Goal: Transaction & Acquisition: Download file/media

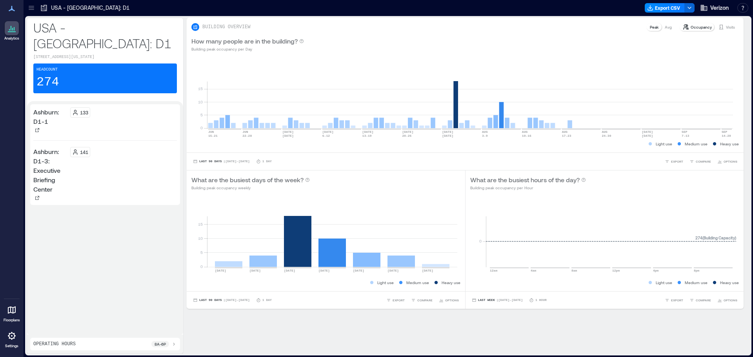
click at [33, 9] on icon at bounding box center [31, 9] width 5 height 1
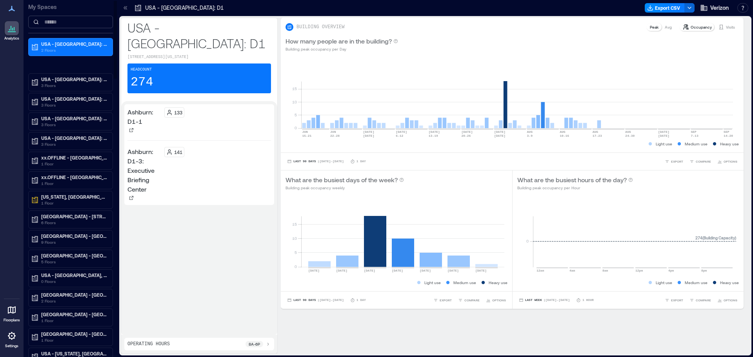
click at [69, 23] on input at bounding box center [70, 22] width 85 height 13
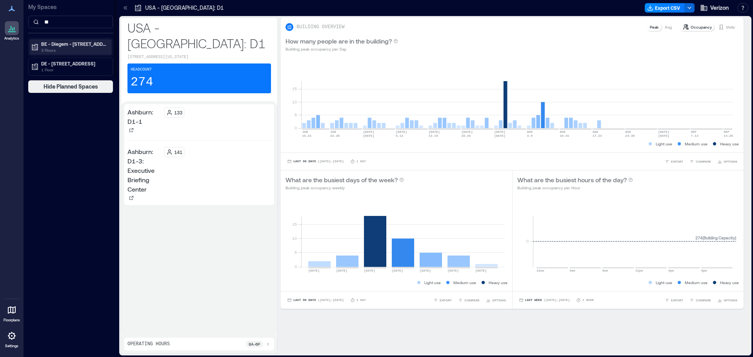
type input "**"
click at [97, 45] on p "BE - Diegem - [STREET_ADDRESS]" at bounding box center [74, 44] width 66 height 6
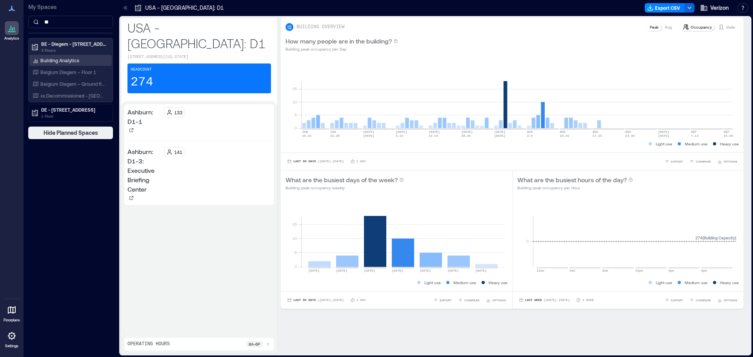
click at [83, 62] on div "Building Analytics" at bounding box center [70, 60] width 82 height 11
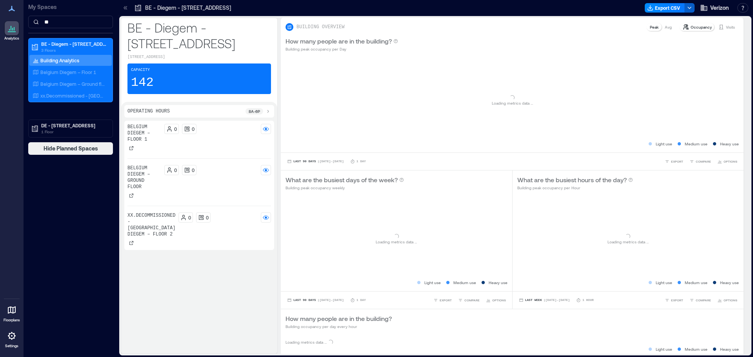
click at [690, 3] on button "button" at bounding box center [689, 7] width 10 height 9
click at [692, 7] on icon "button" at bounding box center [689, 8] width 6 height 6
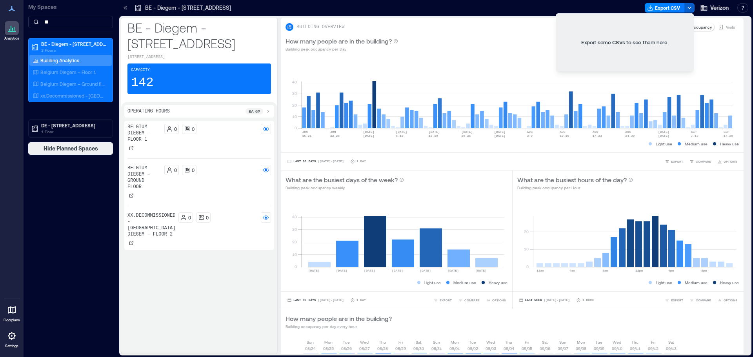
click at [684, 7] on button "button" at bounding box center [689, 7] width 10 height 9
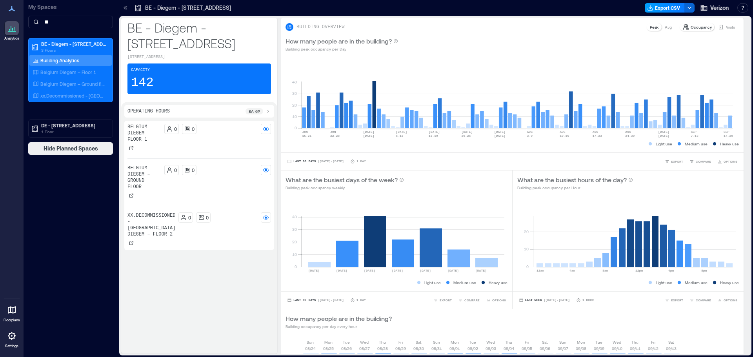
click at [682, 7] on button "Export CSV" at bounding box center [665, 7] width 40 height 9
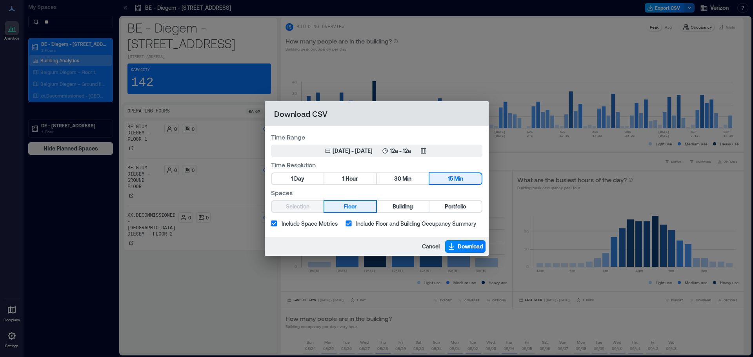
click at [676, 6] on div "Download CSV Time Range Jan 1, 1970 - [DATE] 12a - 12a Time Resolution 1 Day 1 …" at bounding box center [376, 178] width 753 height 357
click at [363, 182] on button "1 Hour" at bounding box center [350, 178] width 52 height 11
click at [331, 155] on button "Jun 16, 2025 - [DATE] 8a - 6p Mo, Tu, We, Th, Fr" at bounding box center [376, 151] width 211 height 13
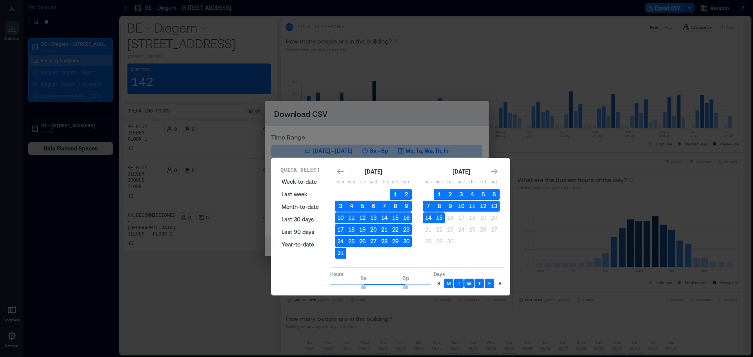
click at [391, 193] on button "1" at bounding box center [395, 194] width 11 height 11
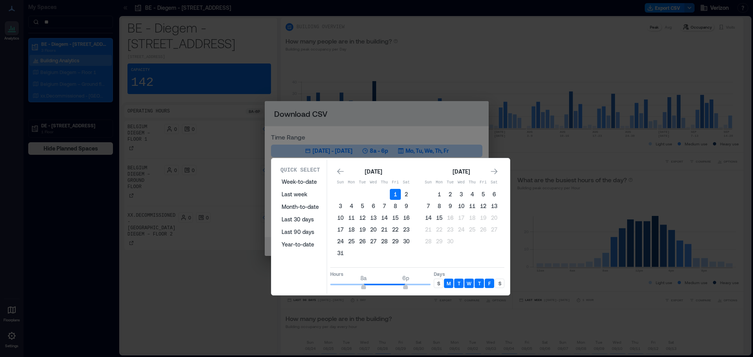
click at [335, 258] on td "31" at bounding box center [340, 253] width 11 height 11
click at [343, 256] on button "31" at bounding box center [340, 253] width 11 height 11
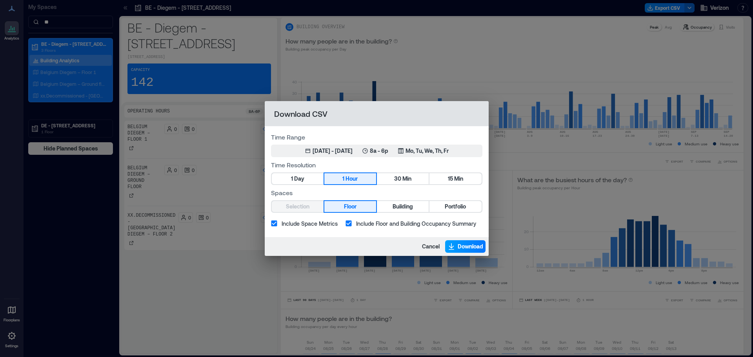
click at [458, 248] on span "Download" at bounding box center [470, 247] width 25 height 8
